Goal: Information Seeking & Learning: Check status

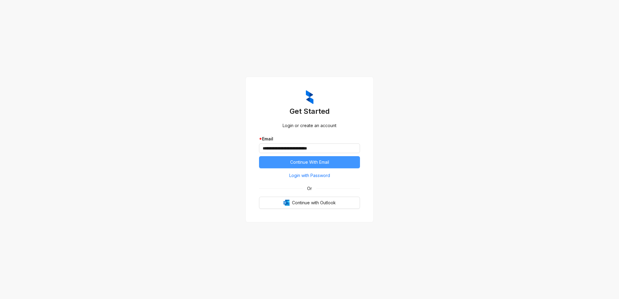
click at [307, 162] on span "Continue With Email" at bounding box center [309, 162] width 39 height 7
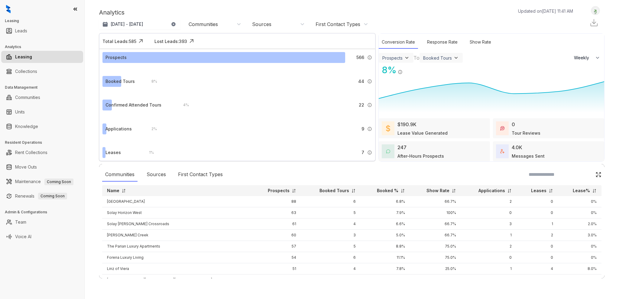
select select "******"
click at [143, 23] on p "[DATE] - [DATE]" at bounding box center [127, 24] width 33 height 6
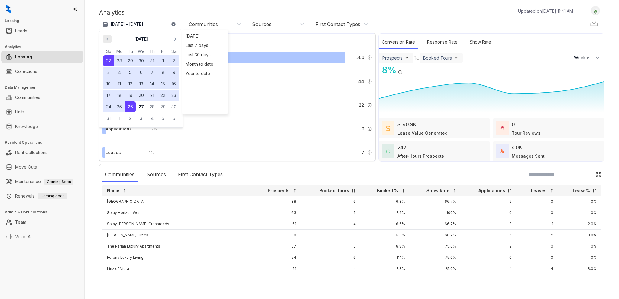
click at [109, 38] on icon "button" at bounding box center [107, 39] width 6 height 6
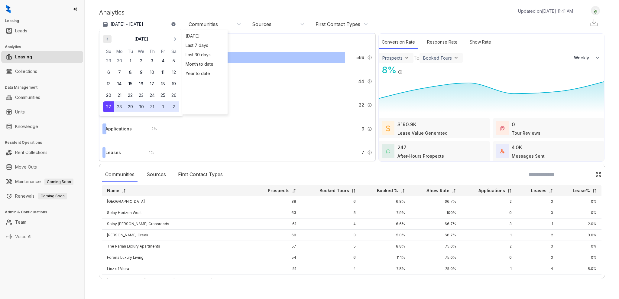
click at [109, 38] on icon "button" at bounding box center [107, 39] width 6 height 6
click at [111, 61] on button "1" at bounding box center [108, 60] width 11 height 11
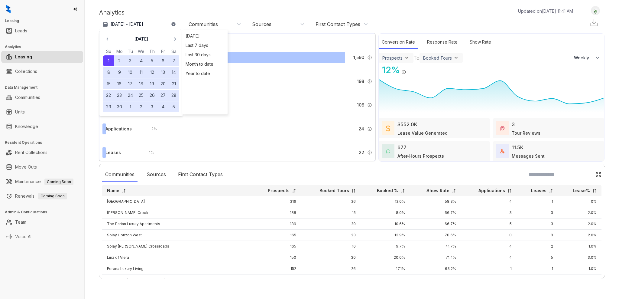
click at [207, 13] on div "Analytics Updated on [DATE] 11:41 AM" at bounding box center [339, 12] width 480 height 9
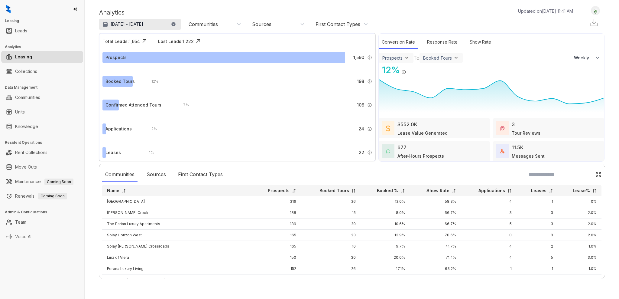
click at [132, 24] on p "[DATE] - [DATE]" at bounding box center [127, 24] width 33 height 6
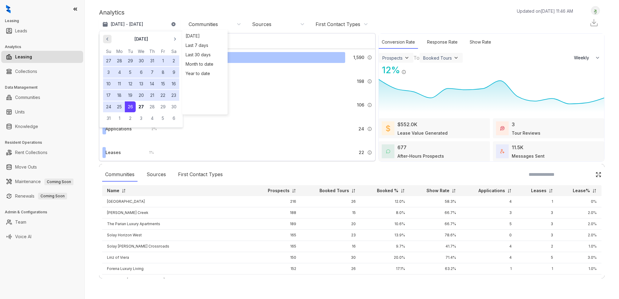
click at [108, 38] on icon "button" at bounding box center [107, 39] width 6 height 6
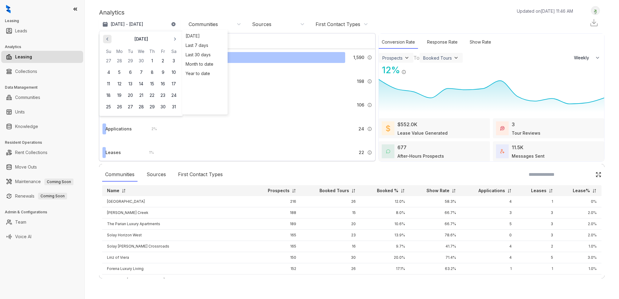
click at [108, 38] on icon "button" at bounding box center [107, 39] width 6 height 6
click at [132, 58] on button "1" at bounding box center [130, 60] width 11 height 11
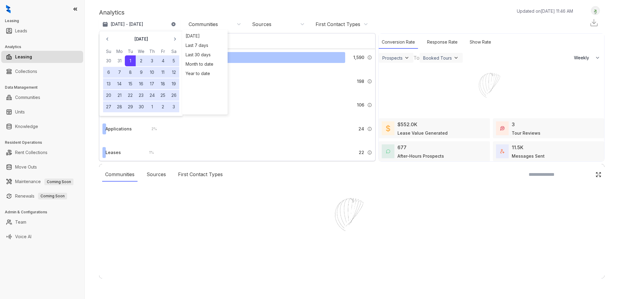
click at [177, 40] on div at bounding box center [309, 149] width 619 height 299
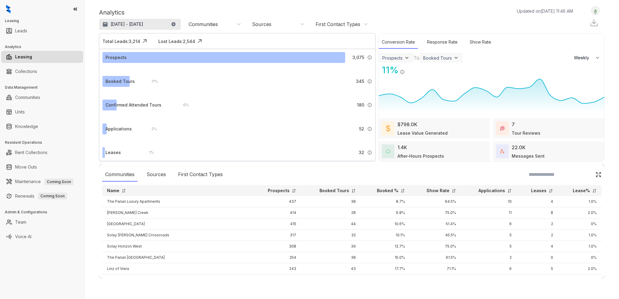
click at [166, 25] on button "Apr 1, 2025 - Aug 26, 2025" at bounding box center [140, 24] width 82 height 11
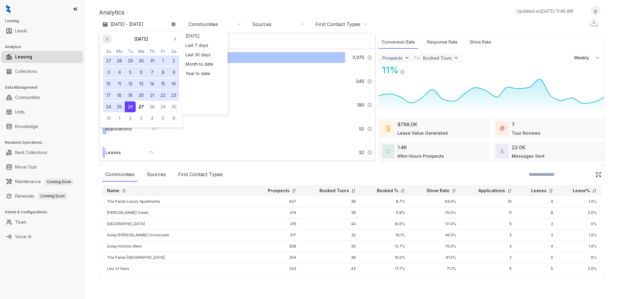
click at [108, 40] on icon "button" at bounding box center [107, 39] width 6 height 6
click at [141, 58] on button "30" at bounding box center [141, 60] width 11 height 11
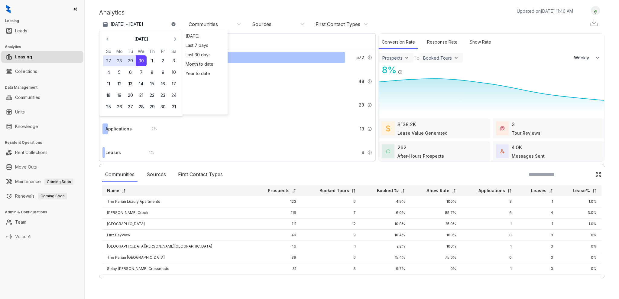
click at [194, 74] on div "Year to date" at bounding box center [205, 73] width 42 height 9
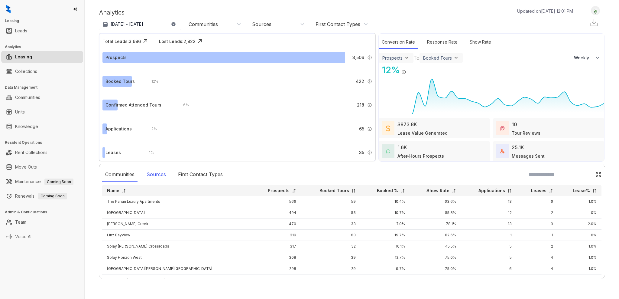
click at [157, 174] on div "Sources" at bounding box center [156, 174] width 25 height 14
